Goal: Task Accomplishment & Management: Manage account settings

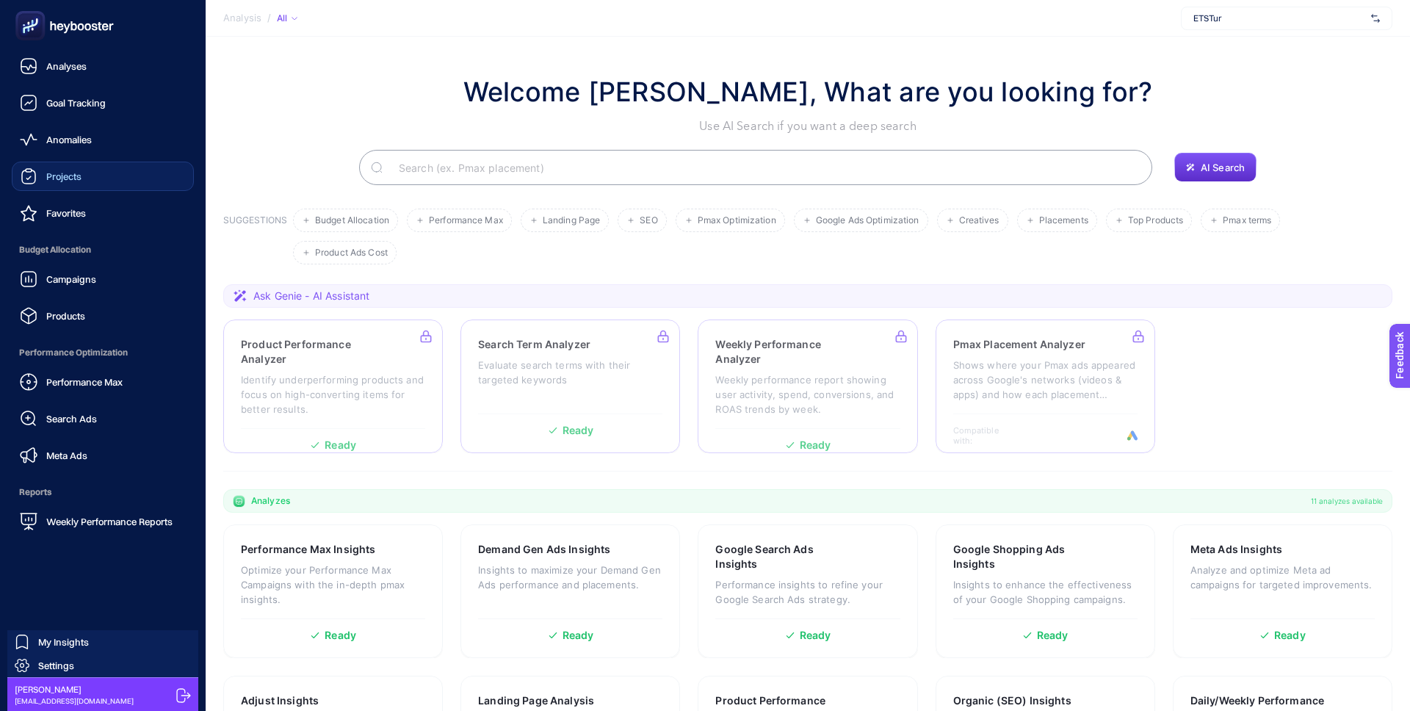
click at [76, 179] on span "Projects" at bounding box center [63, 176] width 35 height 12
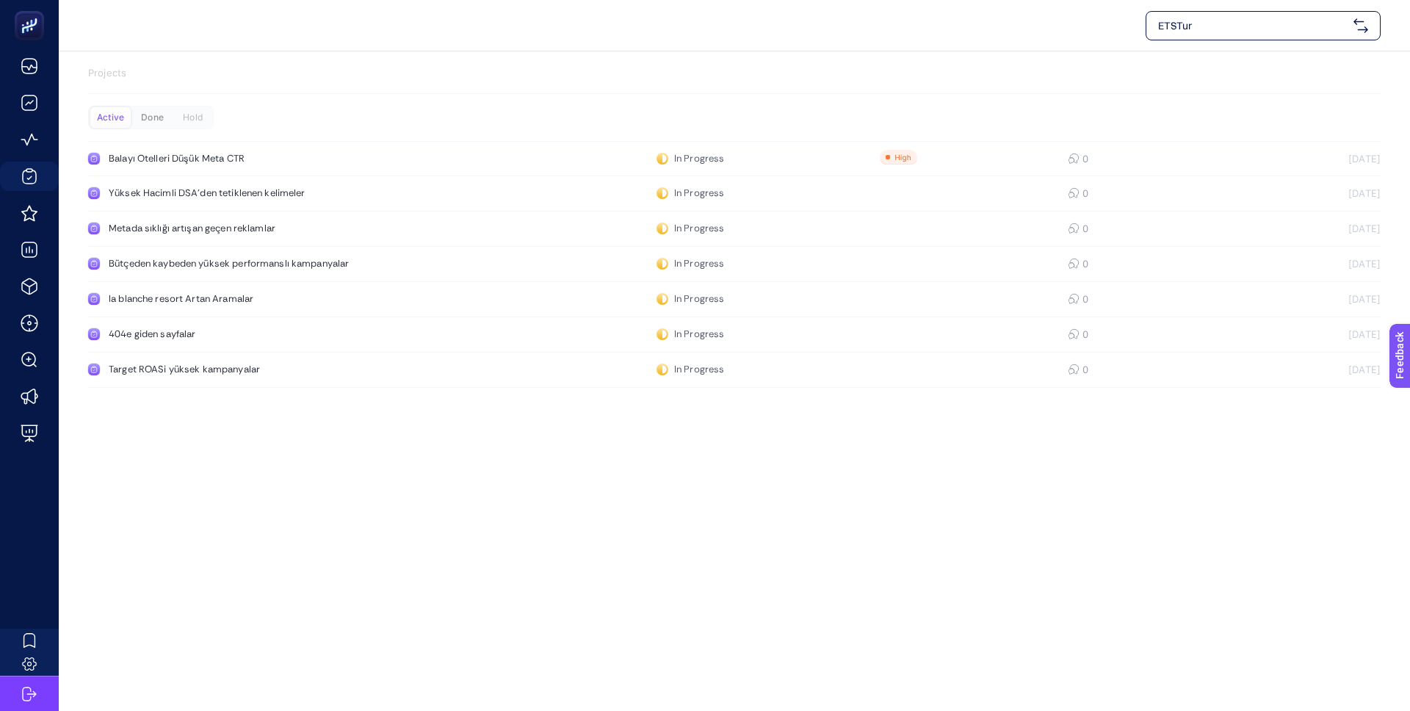
click at [173, 126] on div "Done" at bounding box center [193, 117] width 40 height 21
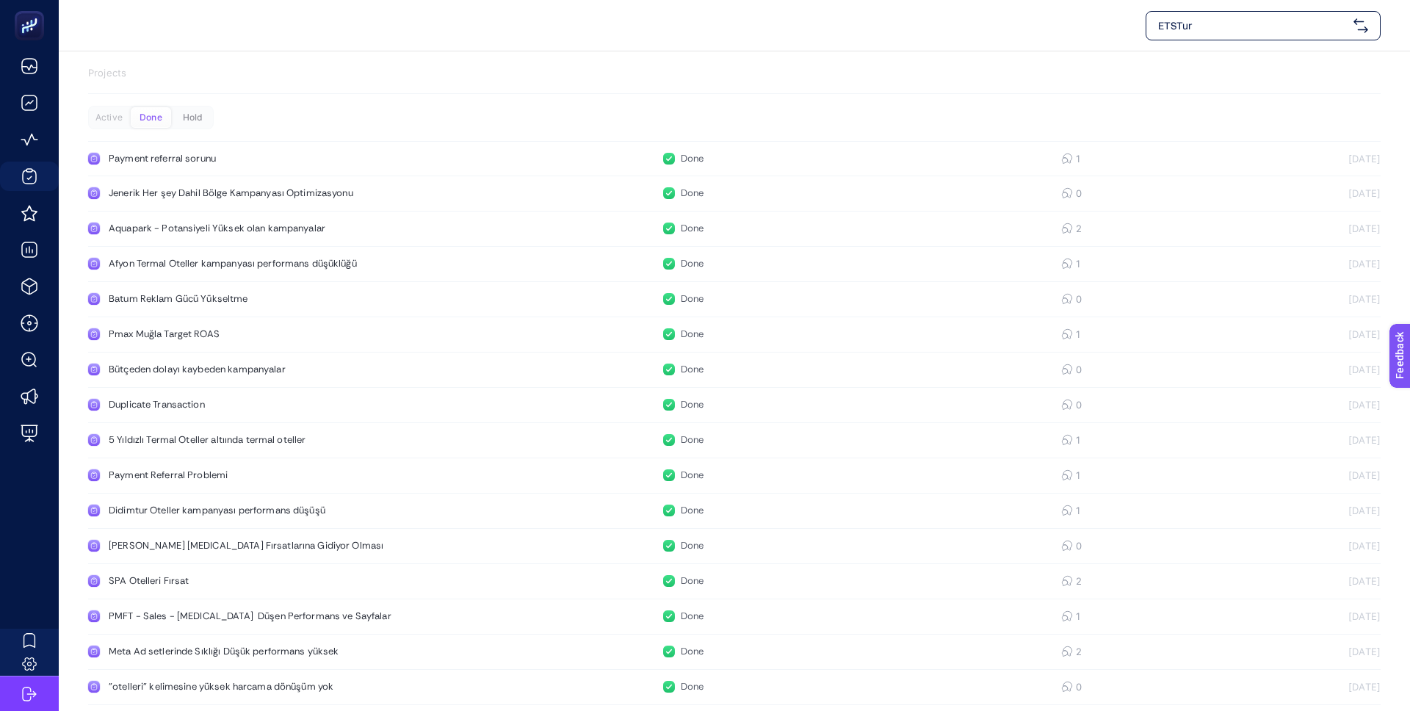
click at [192, 117] on div "Hold" at bounding box center [193, 117] width 40 height 21
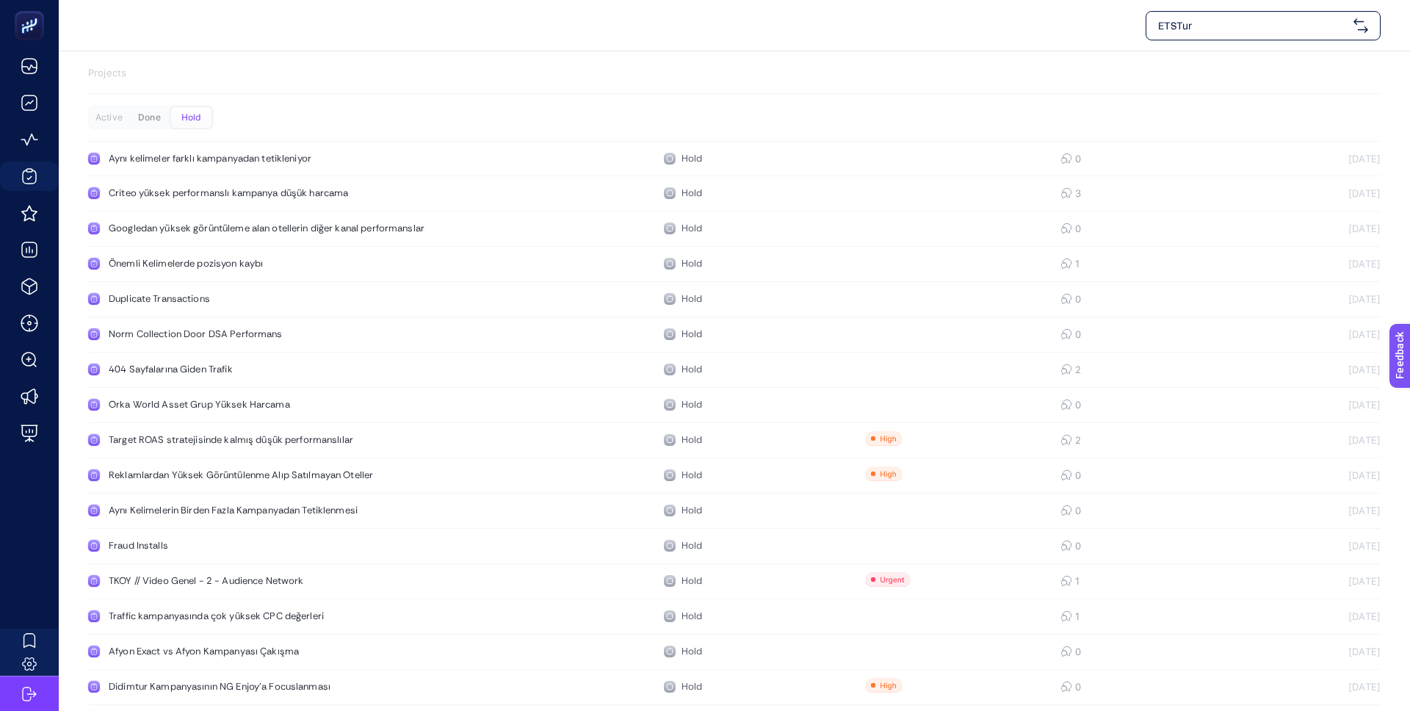
click at [156, 111] on div "Done" at bounding box center [149, 117] width 40 height 21
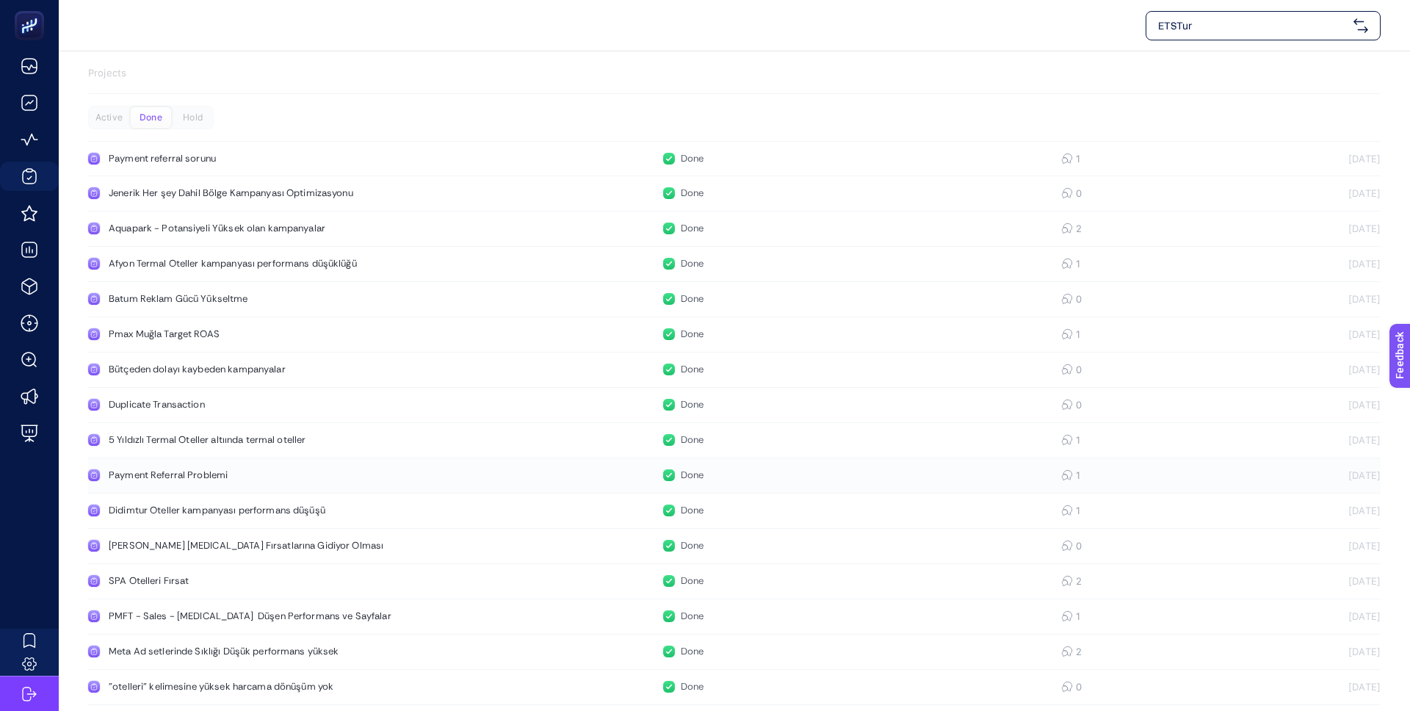
click at [170, 475] on div "Payment Referral Problemi" at bounding box center [278, 475] width 339 height 12
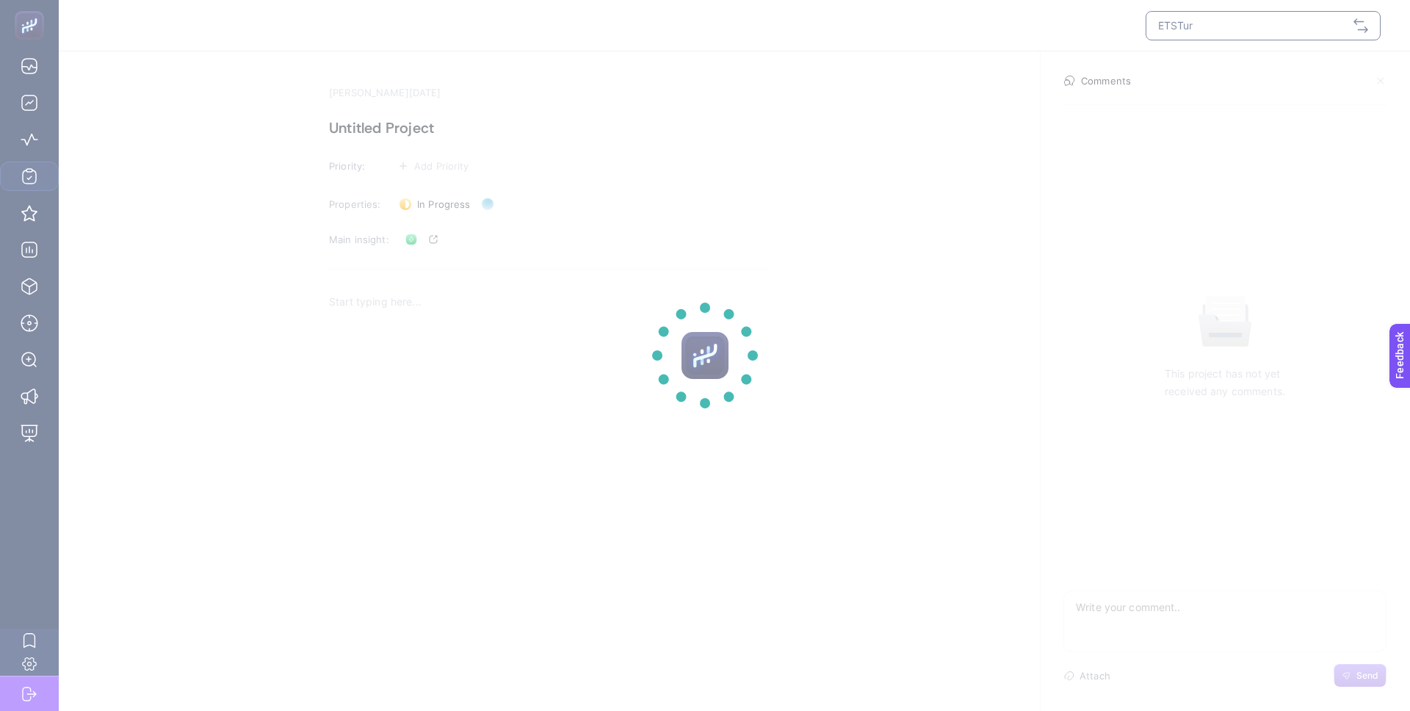
click at [433, 239] on section at bounding box center [705, 355] width 1410 height 711
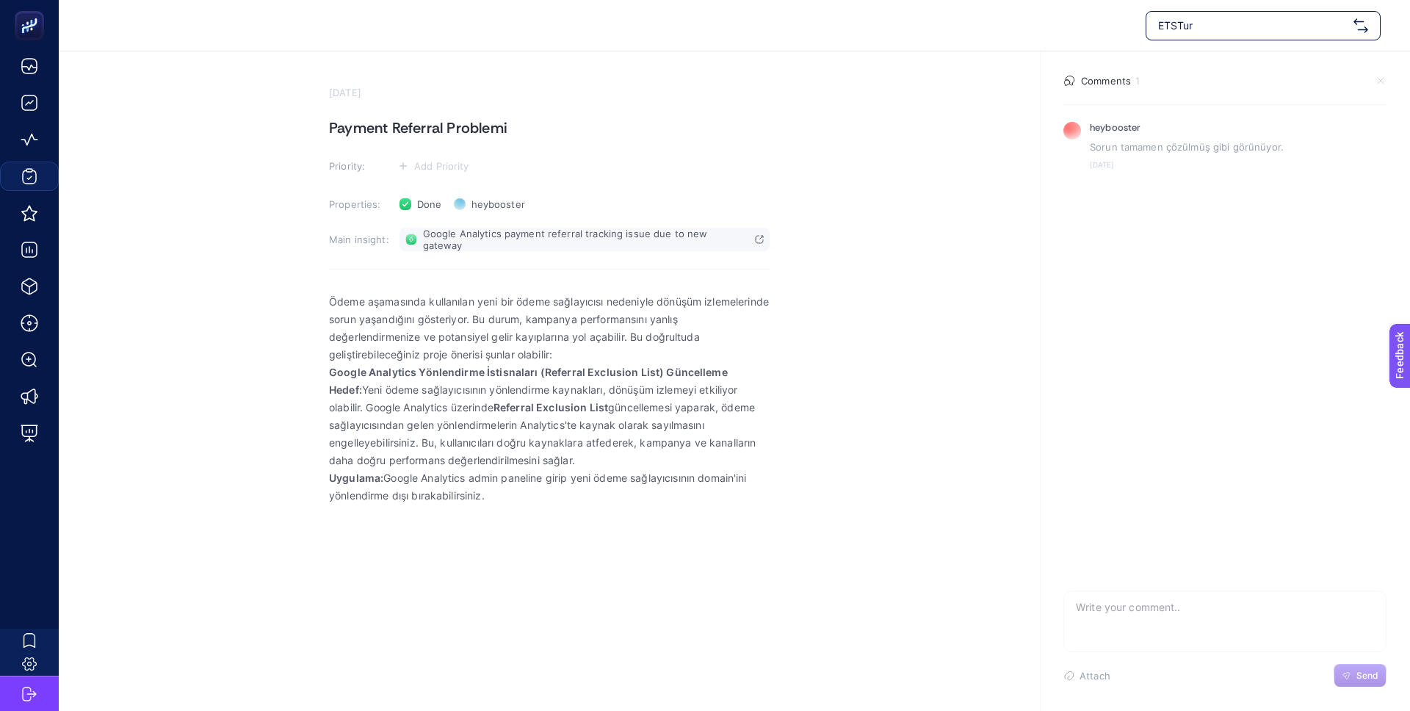
click at [436, 236] on span "Google Analytics payment referral tracking issue due to new gateway" at bounding box center [586, 239] width 326 height 23
